Goal: Transaction & Acquisition: Download file/media

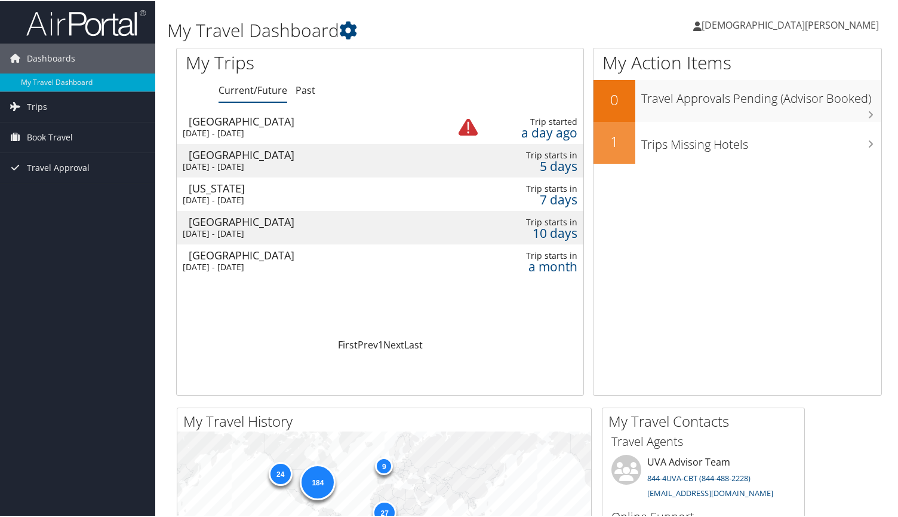
click at [266, 127] on div "[DATE] - [DATE]" at bounding box center [307, 132] width 248 height 11
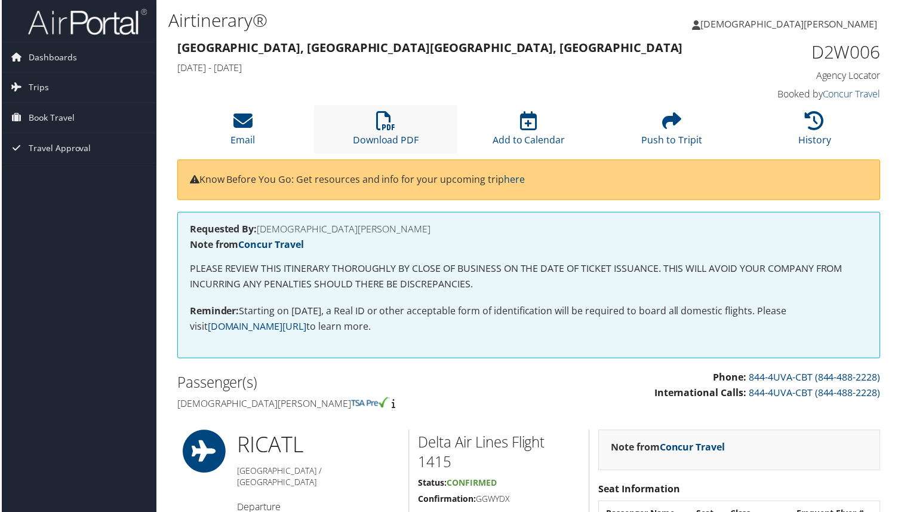
click at [380, 131] on li "Download PDF" at bounding box center [385, 130] width 143 height 48
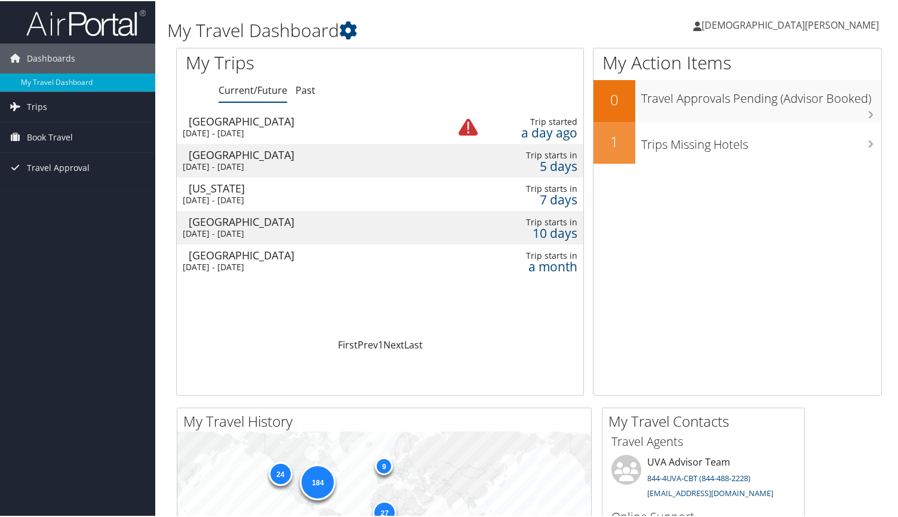
click at [296, 157] on div "Boston" at bounding box center [313, 153] width 248 height 11
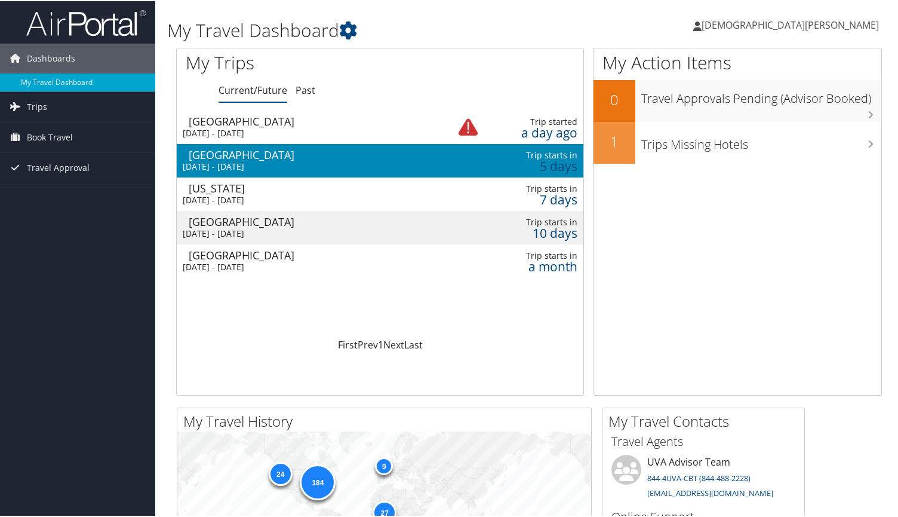
click at [297, 190] on div "New York" at bounding box center [313, 187] width 248 height 11
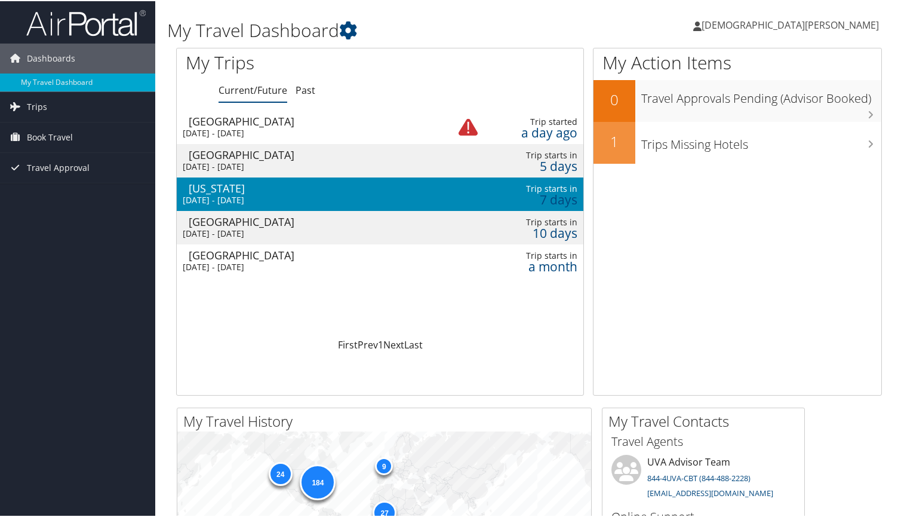
click at [328, 195] on div "Wed 17 Sep 2025 - Wed 17 Sep 2025" at bounding box center [307, 198] width 248 height 11
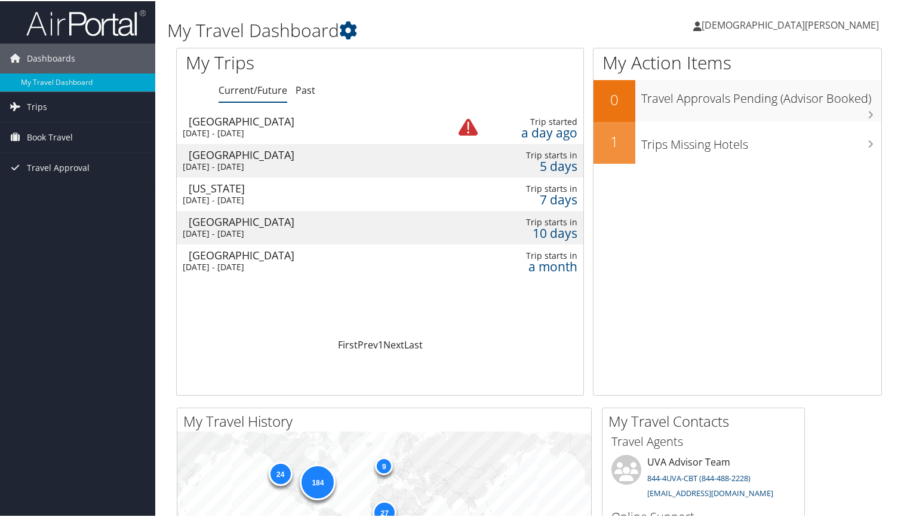
click at [303, 268] on div "Sun 12 Oct 2025 - Wed 15 Oct 2025" at bounding box center [307, 265] width 248 height 11
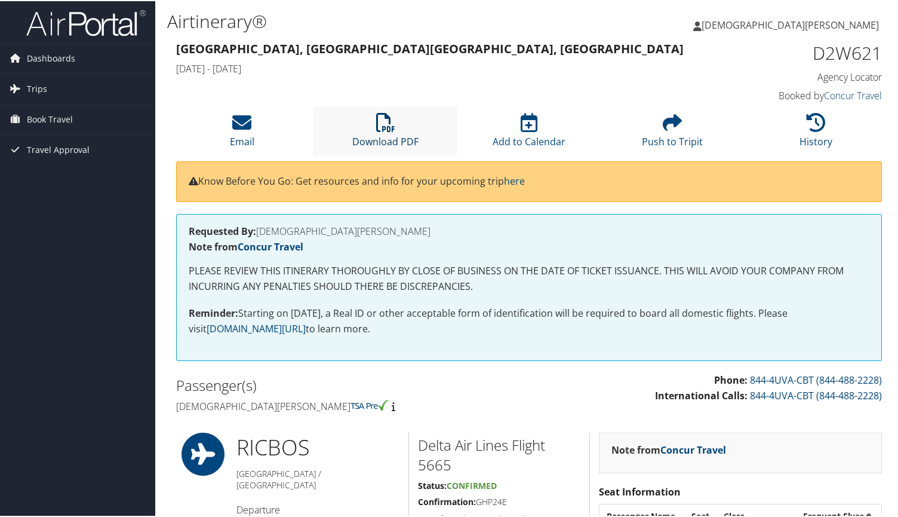
click at [377, 125] on icon at bounding box center [385, 121] width 19 height 19
click at [389, 119] on icon at bounding box center [385, 121] width 19 height 19
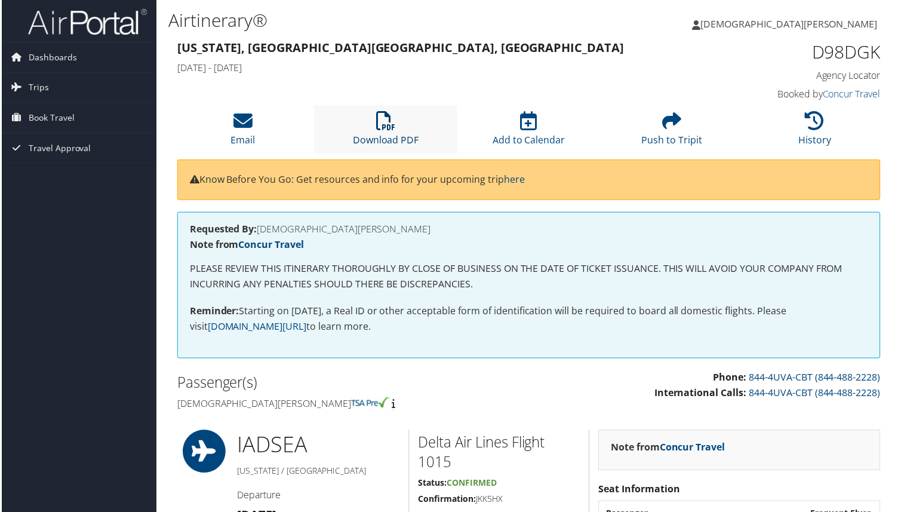
click at [384, 120] on icon at bounding box center [385, 121] width 19 height 19
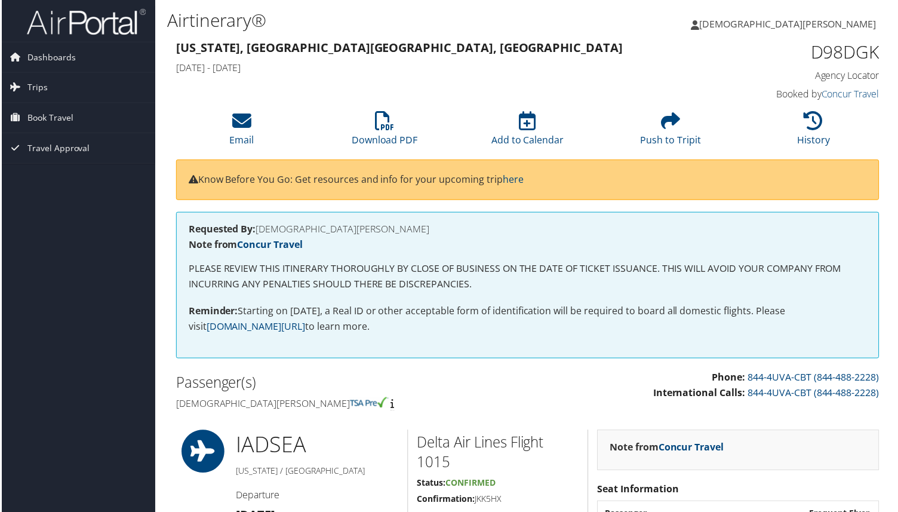
scroll to position [0, 1]
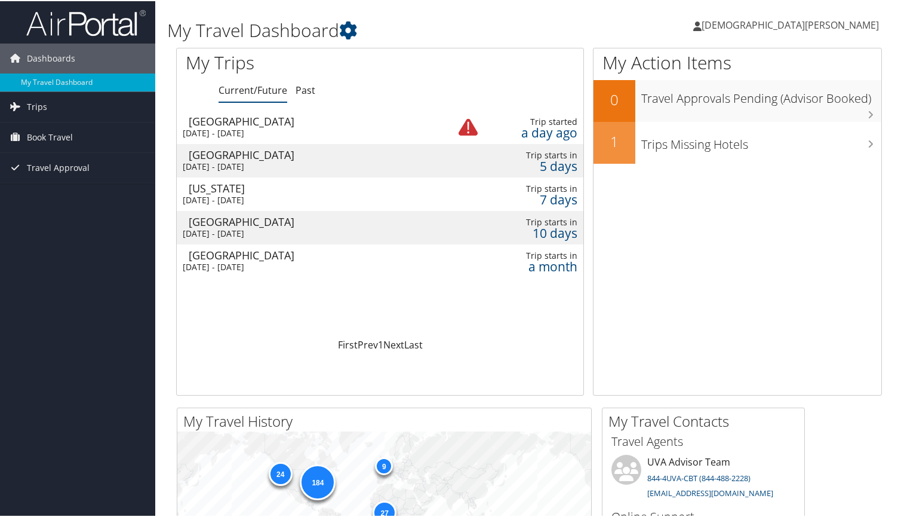
click at [317, 226] on td "Richmond Sat 20 Sep 2025 - Sat 20 Sep 2025" at bounding box center [307, 226] width 260 height 33
